Goal: Book appointment/travel/reservation

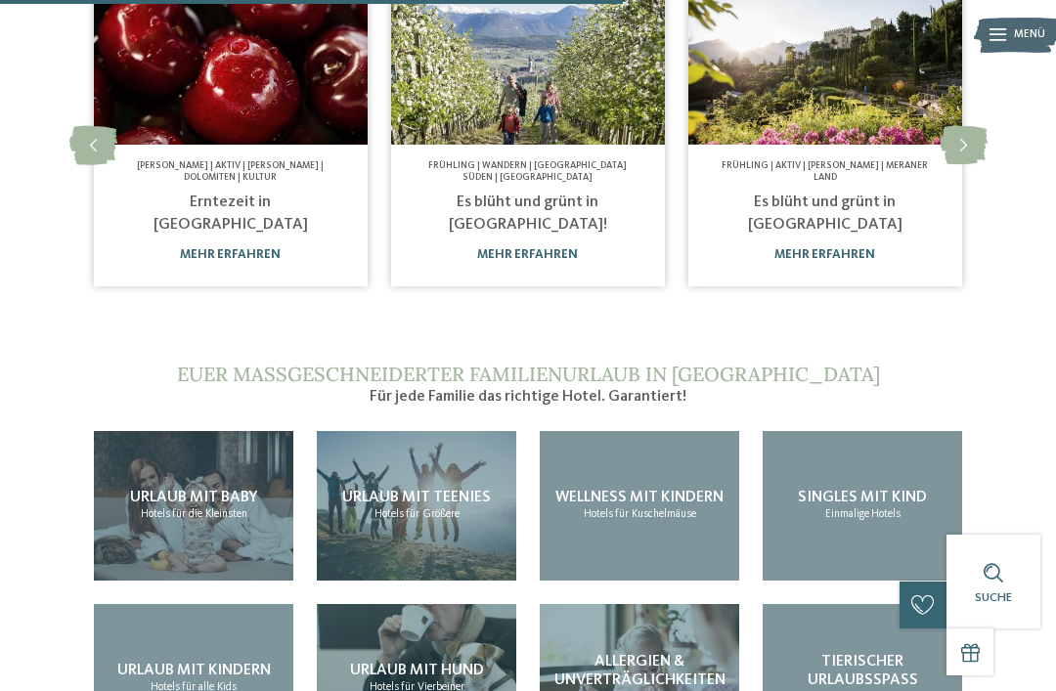
scroll to position [1210, 0]
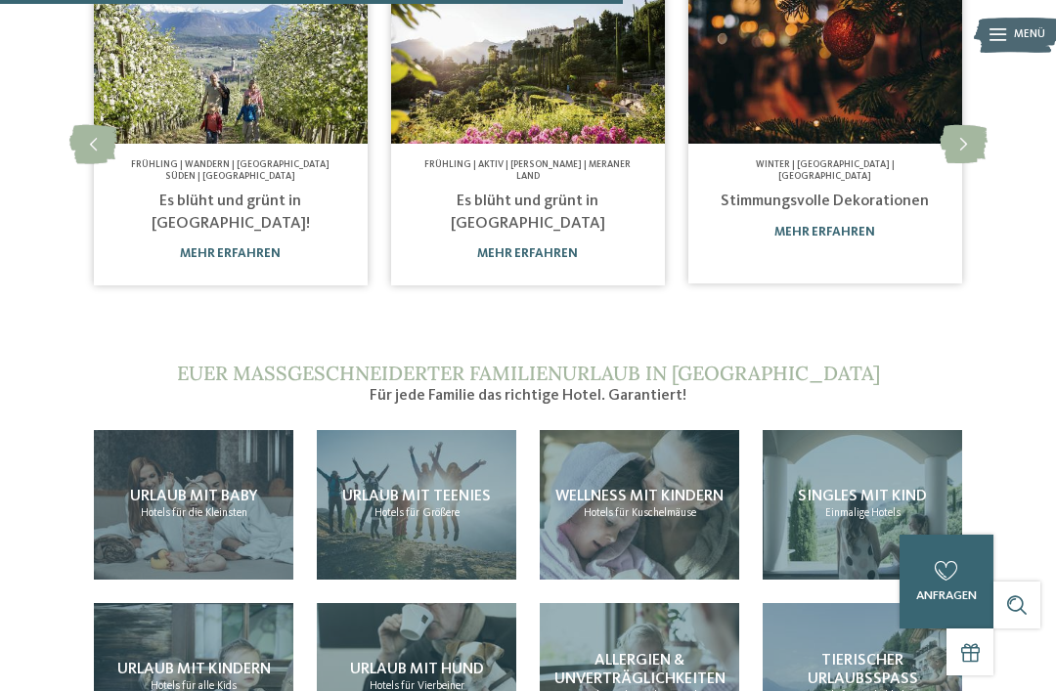
click at [645, 653] on span "Allergien & Unverträglichkeiten" at bounding box center [639, 670] width 171 height 34
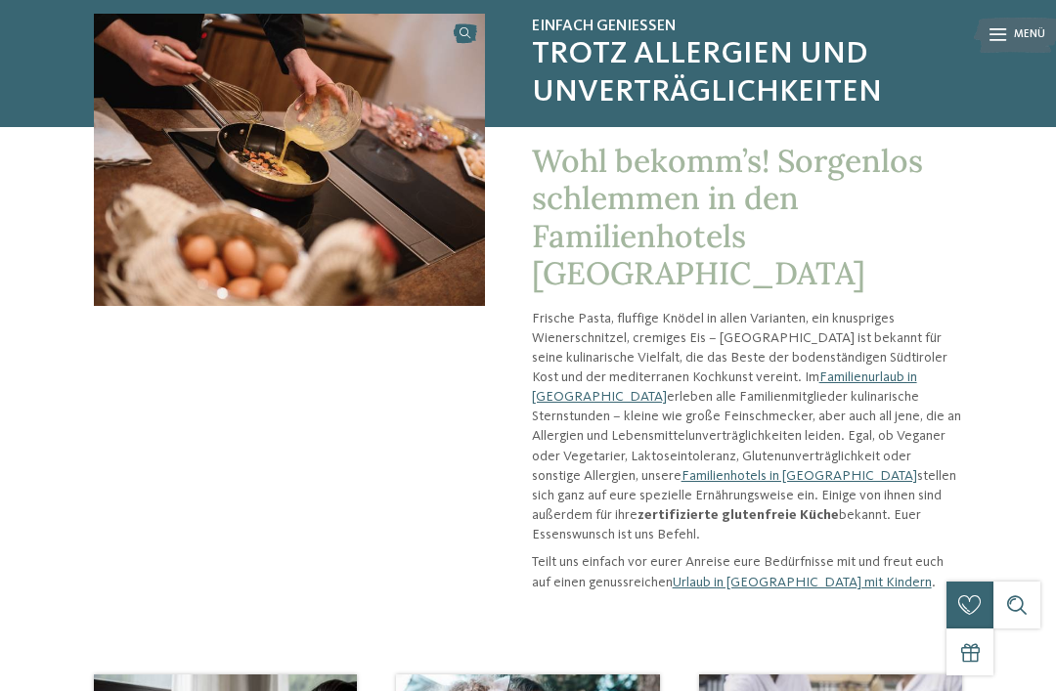
scroll to position [161, 0]
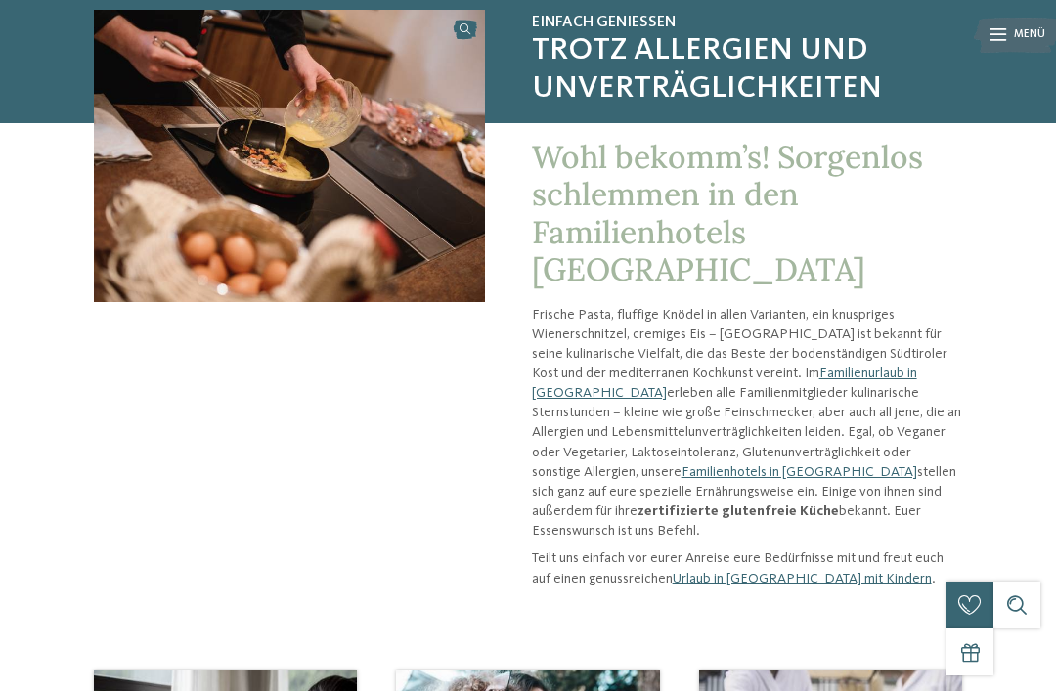
click at [776, 557] on div "Wohl bekomm’s! Sorgenlos schlemmen in den Familienhotels Südtirol Frische Pasta…" at bounding box center [723, 363] width 477 height 481
click at [734, 572] on link "Urlaub in [GEOGRAPHIC_DATA] mit Kindern" at bounding box center [801, 579] width 259 height 14
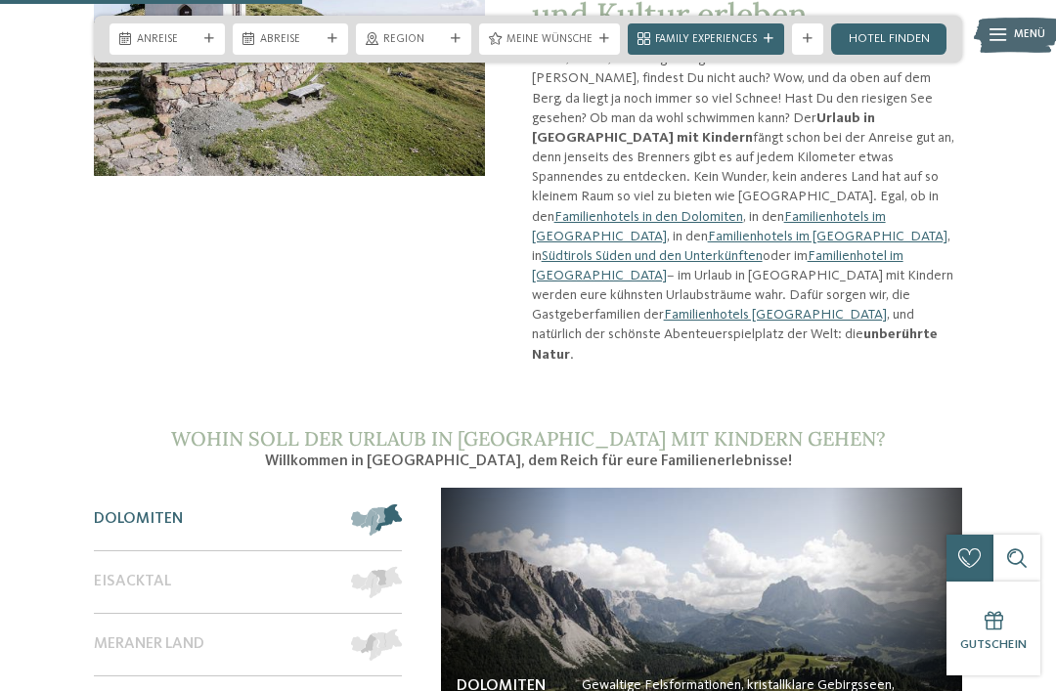
scroll to position [1159, 0]
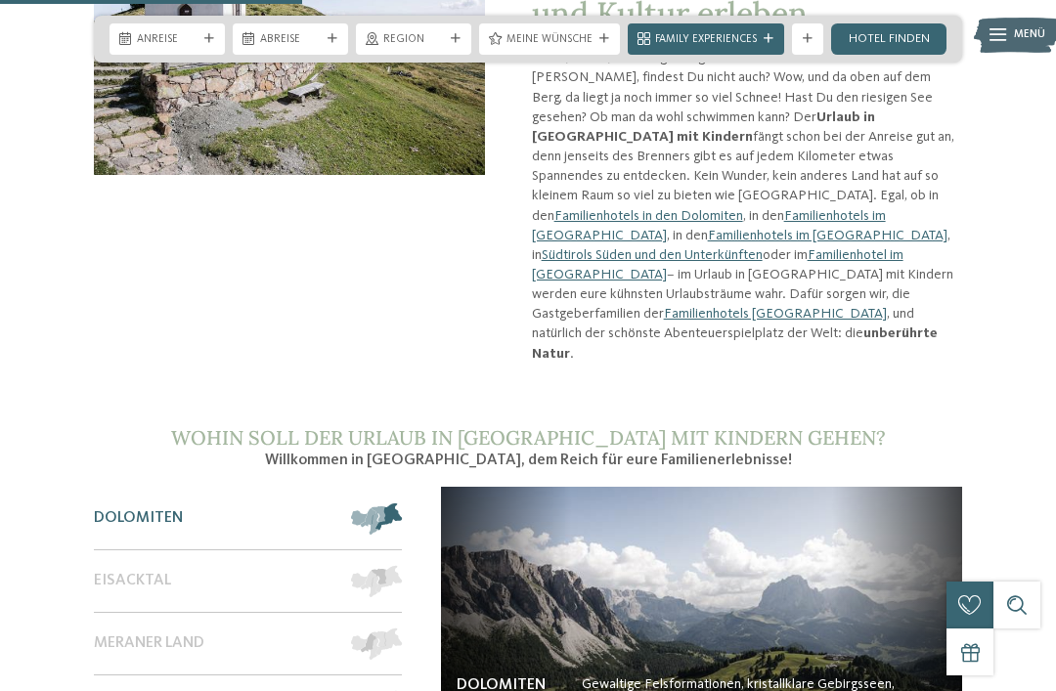
click at [141, 634] on span "Meraner Land" at bounding box center [149, 643] width 110 height 19
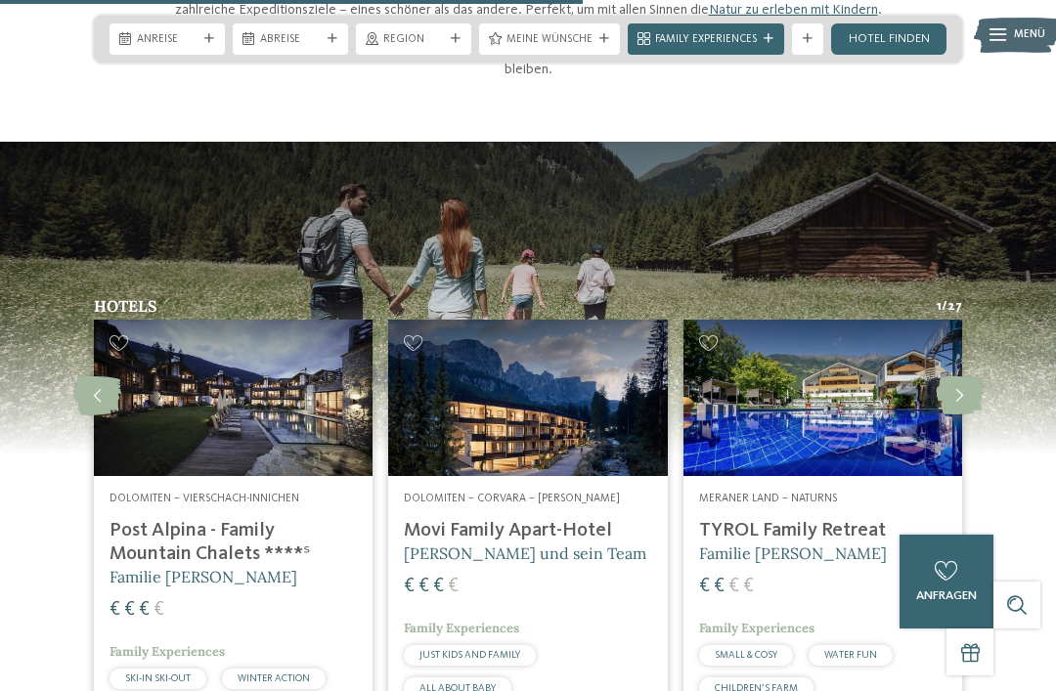
scroll to position [2238, 0]
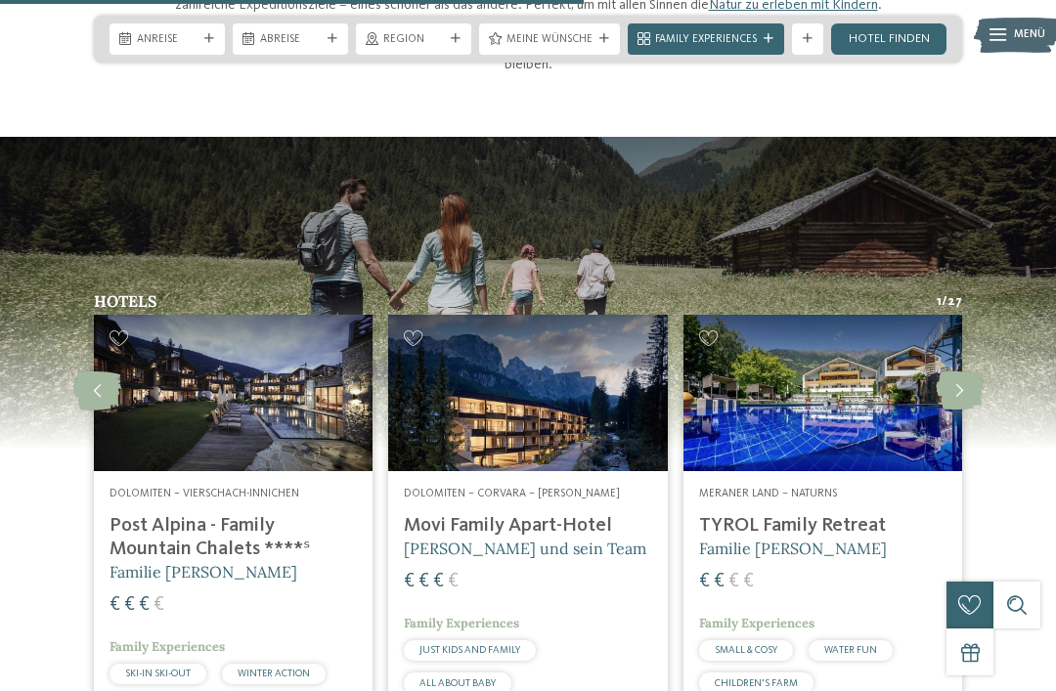
click at [796, 514] on h4 "TYROL Family Retreat" at bounding box center [822, 525] width 247 height 23
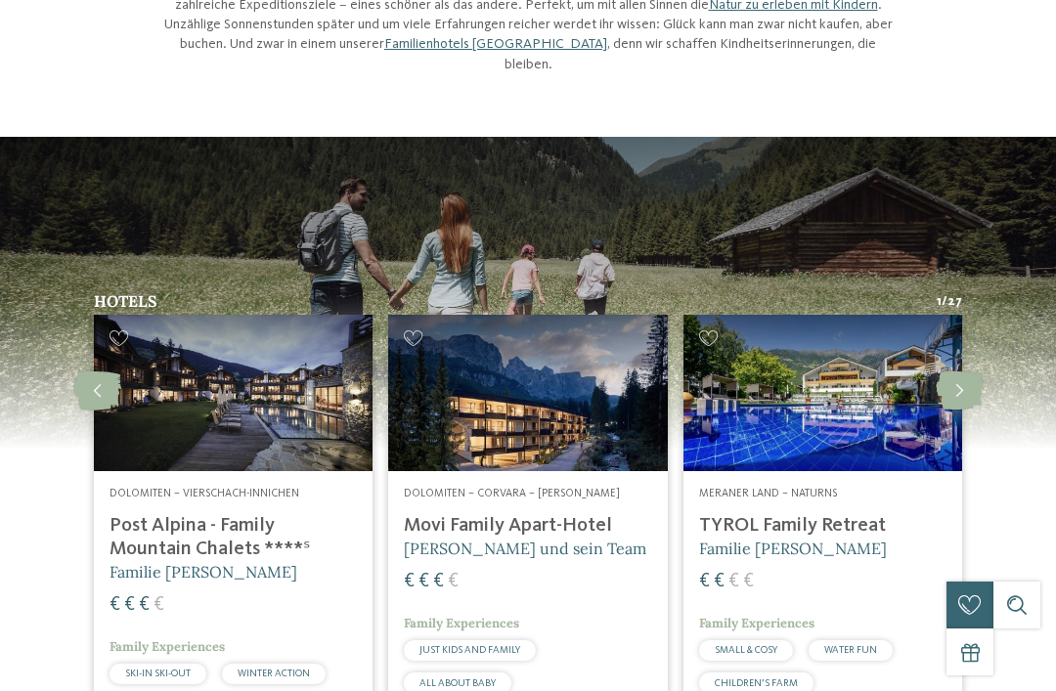
scroll to position [0, 0]
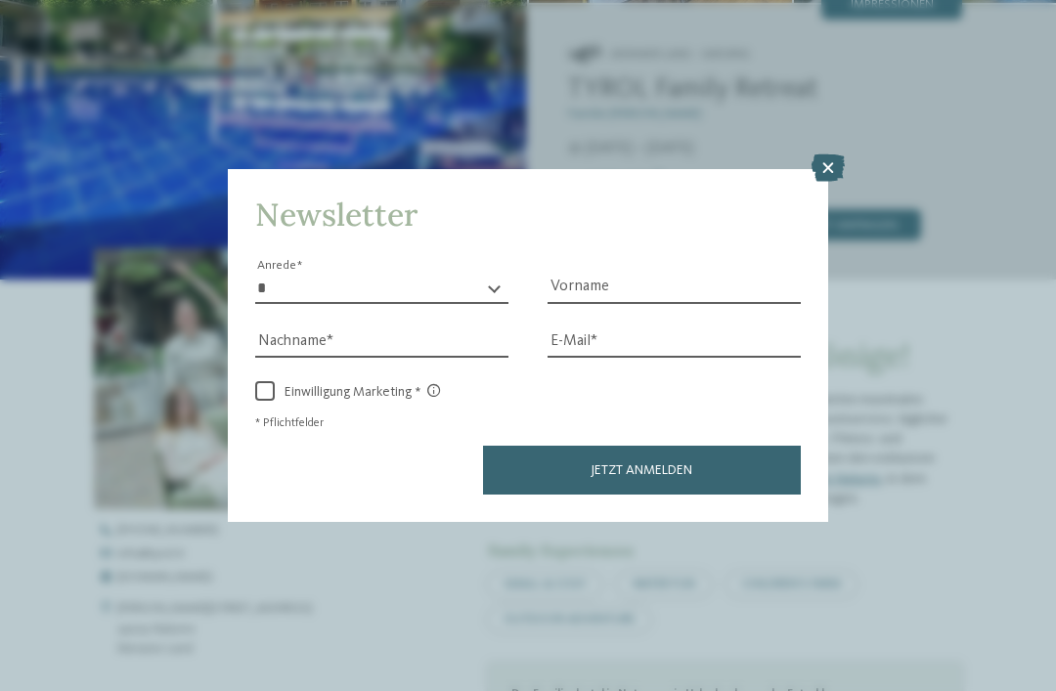
scroll to position [323, 0]
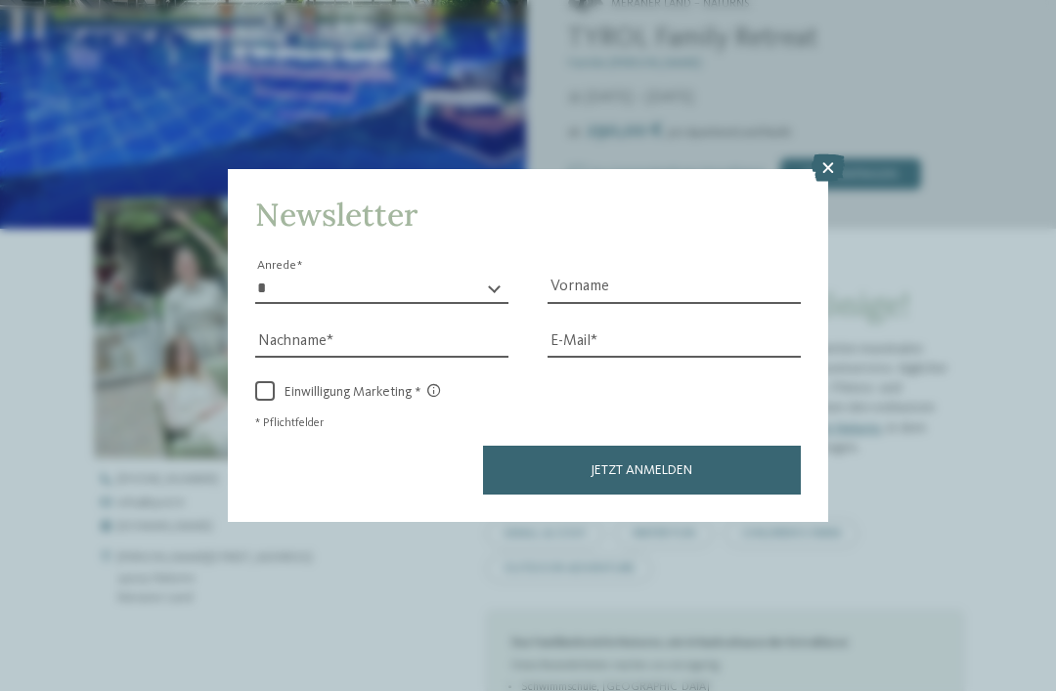
click at [828, 154] on icon at bounding box center [827, 167] width 33 height 27
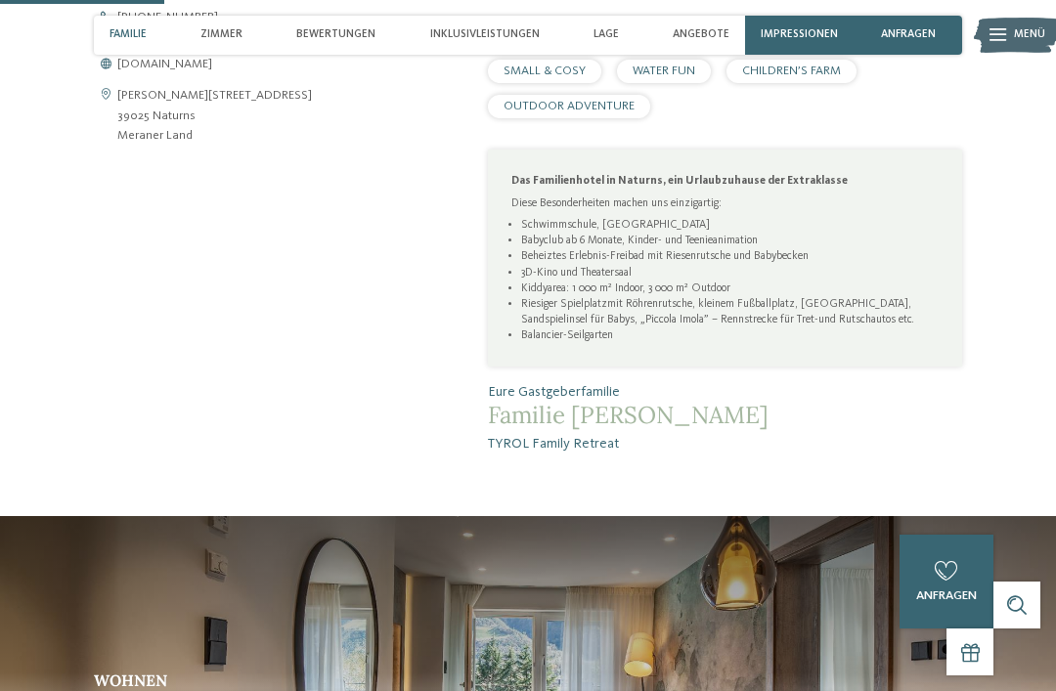
scroll to position [750, 0]
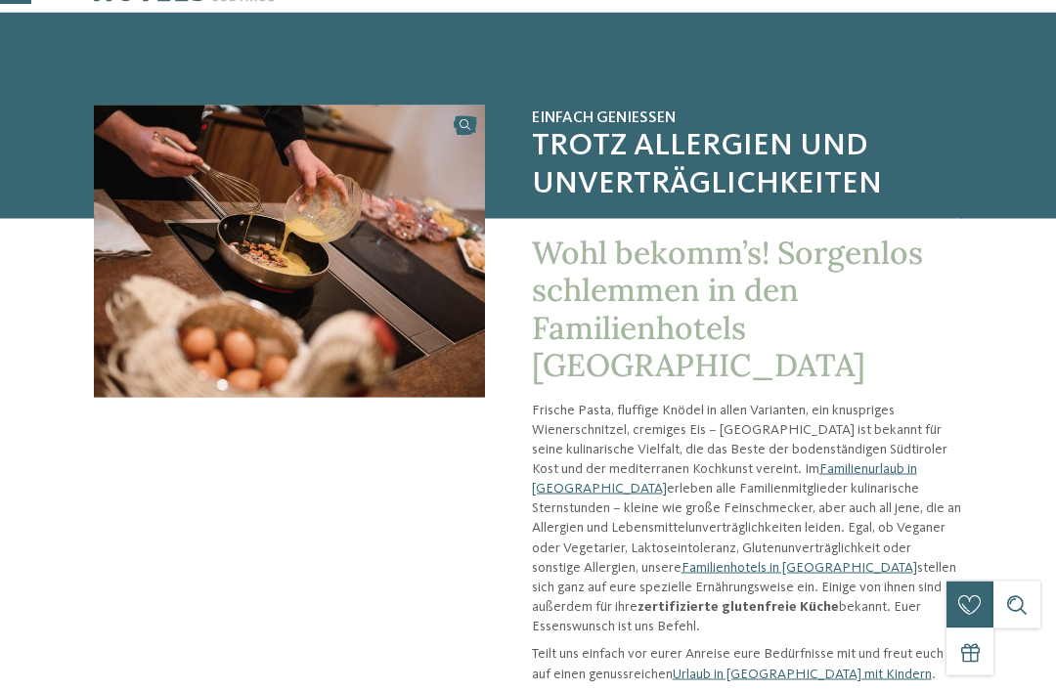
scroll to position [67, 0]
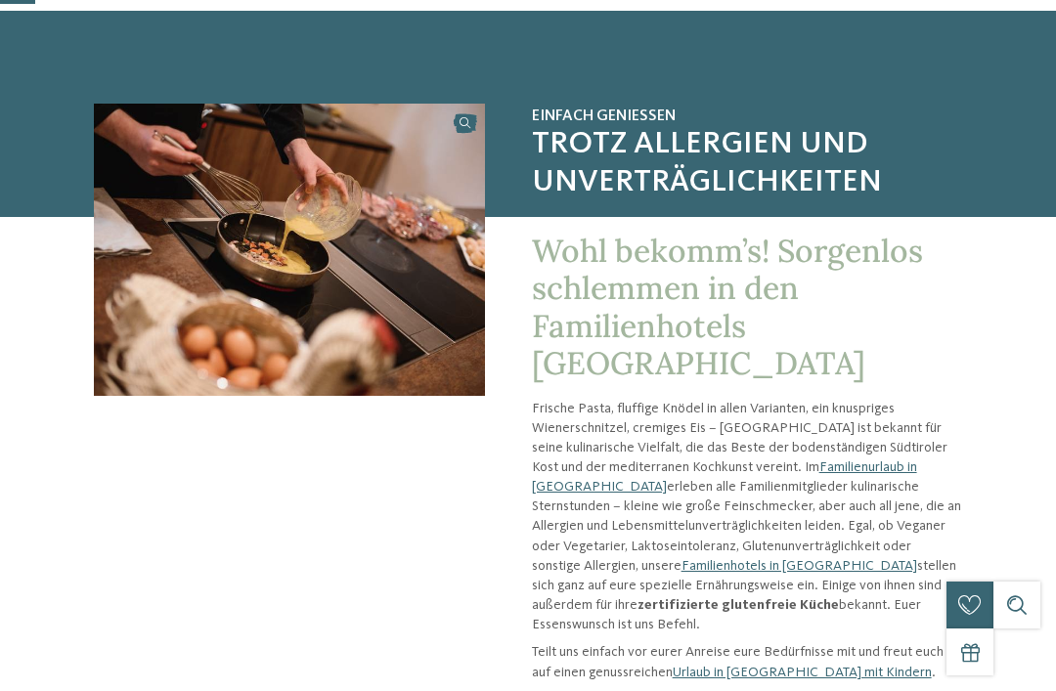
click at [681, 559] on link "Familienhotels in [GEOGRAPHIC_DATA]" at bounding box center [799, 566] width 236 height 14
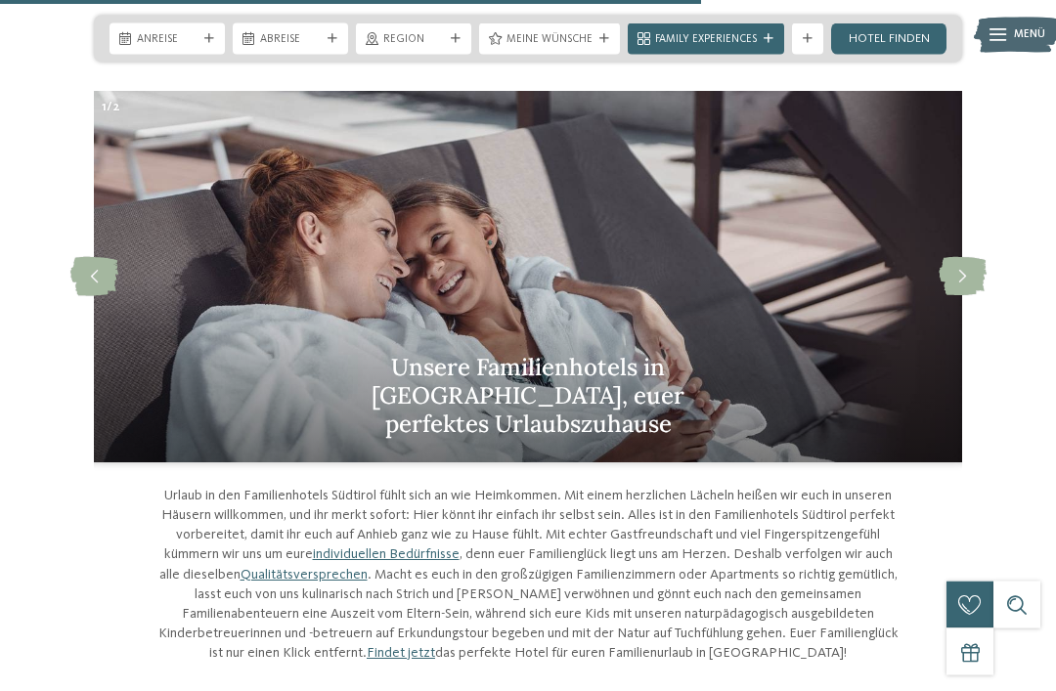
scroll to position [4629, 0]
